Goal: Use online tool/utility: Utilize a website feature to perform a specific function

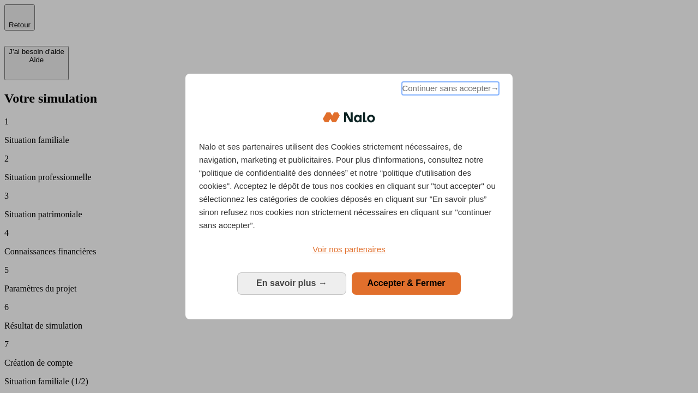
click at [450, 90] on span "Continuer sans accepter →" at bounding box center [450, 88] width 97 height 13
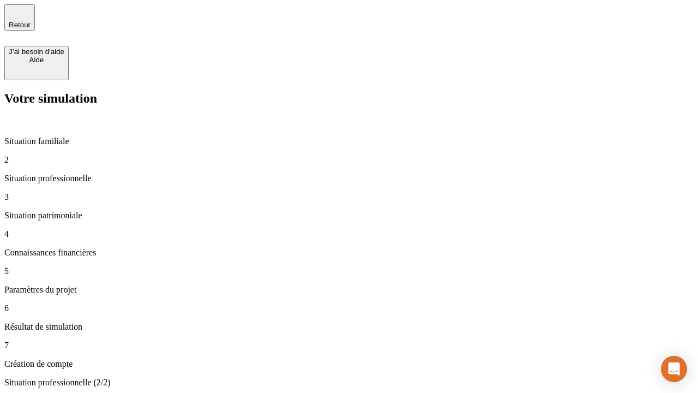
type input "30 000"
type input "40 000"
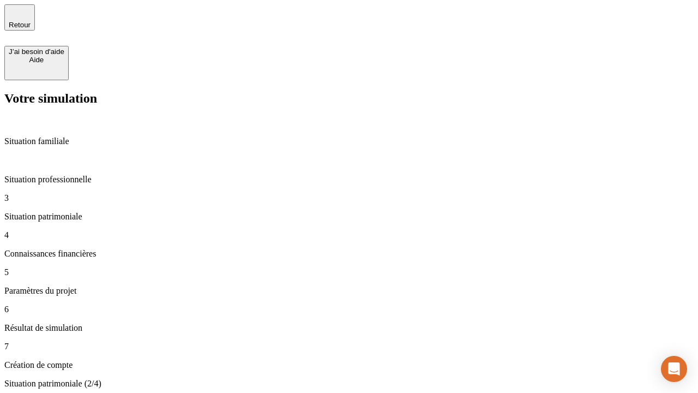
type input "1 100"
type input "20"
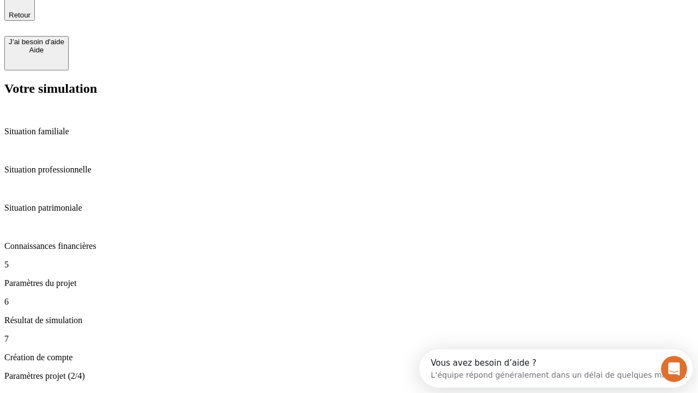
type input "40"
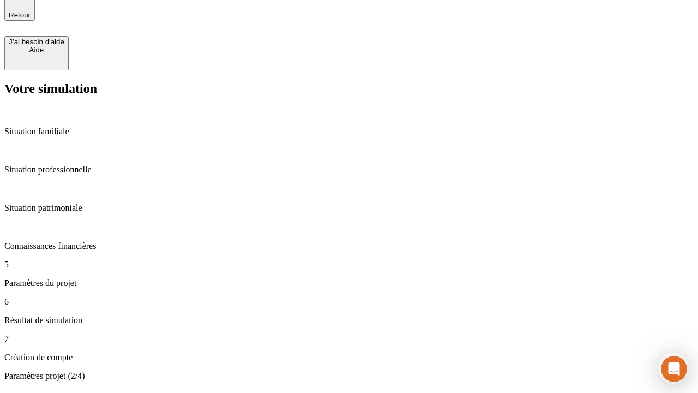
type input "50 000"
type input "640"
